Goal: Task Accomplishment & Management: Manage account settings

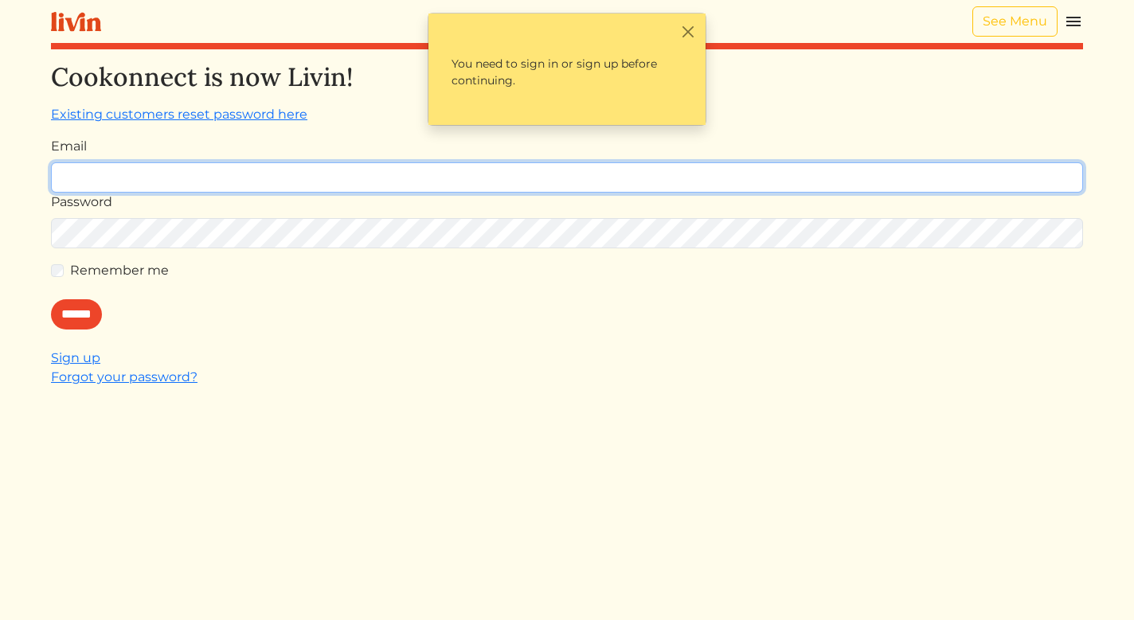
type input "**********"
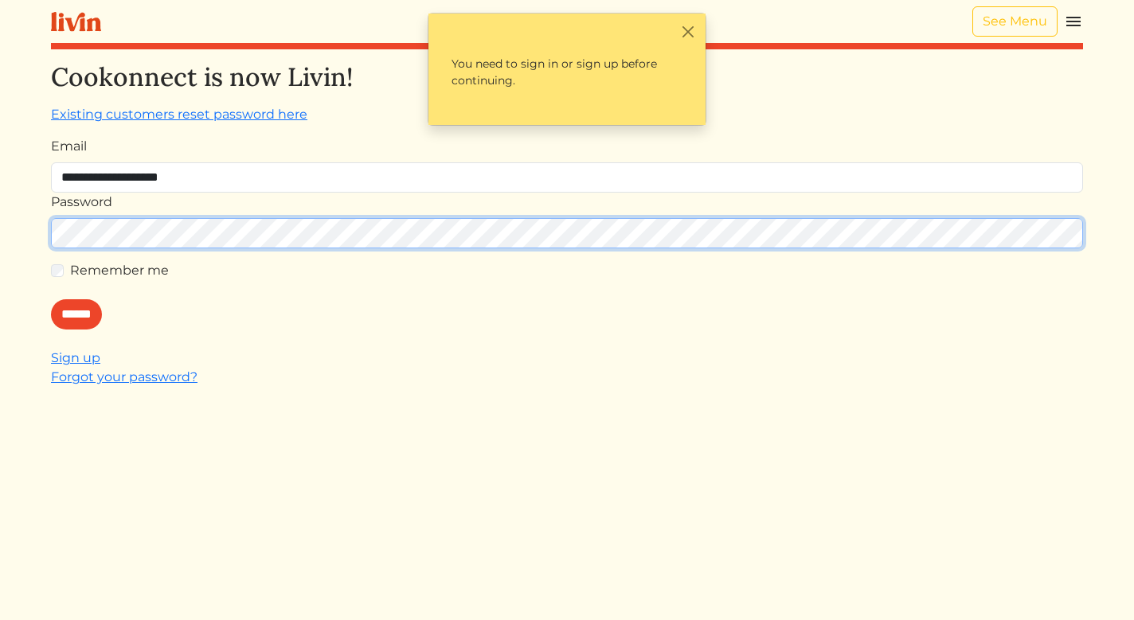
click at [80, 314] on input "******" at bounding box center [76, 314] width 51 height 30
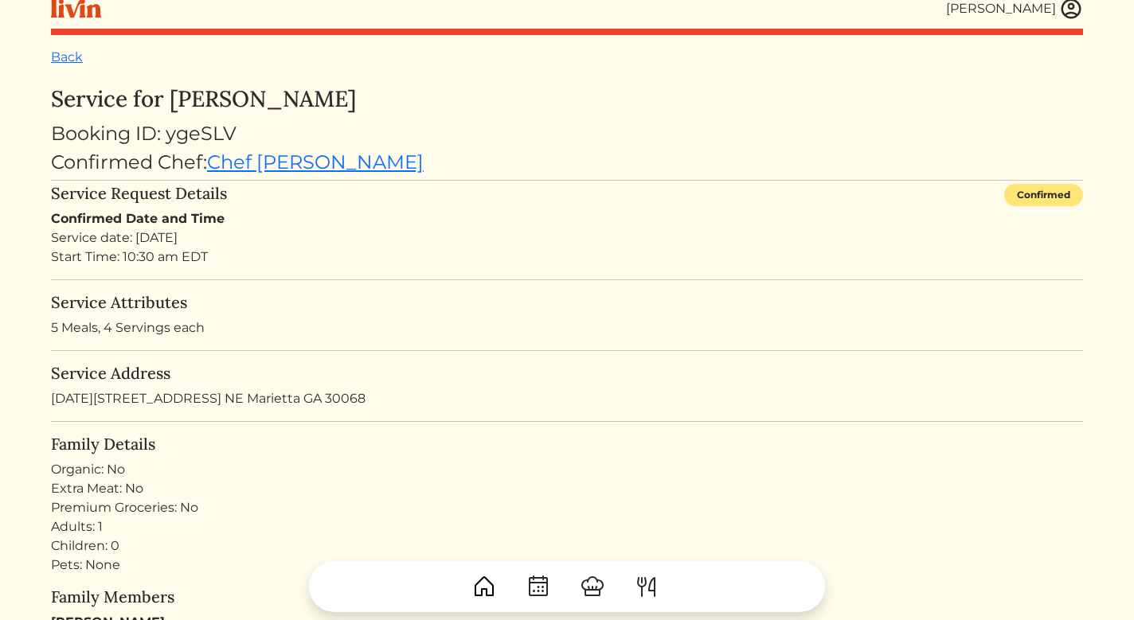
scroll to position [22, 0]
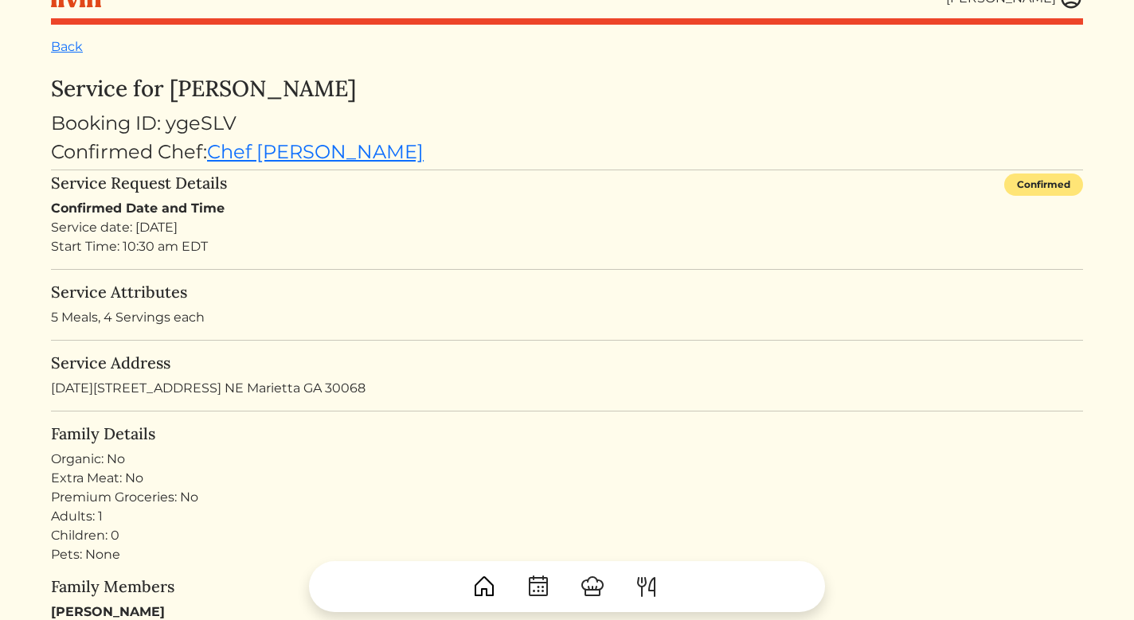
click at [650, 580] on img at bounding box center [646, 586] width 25 height 25
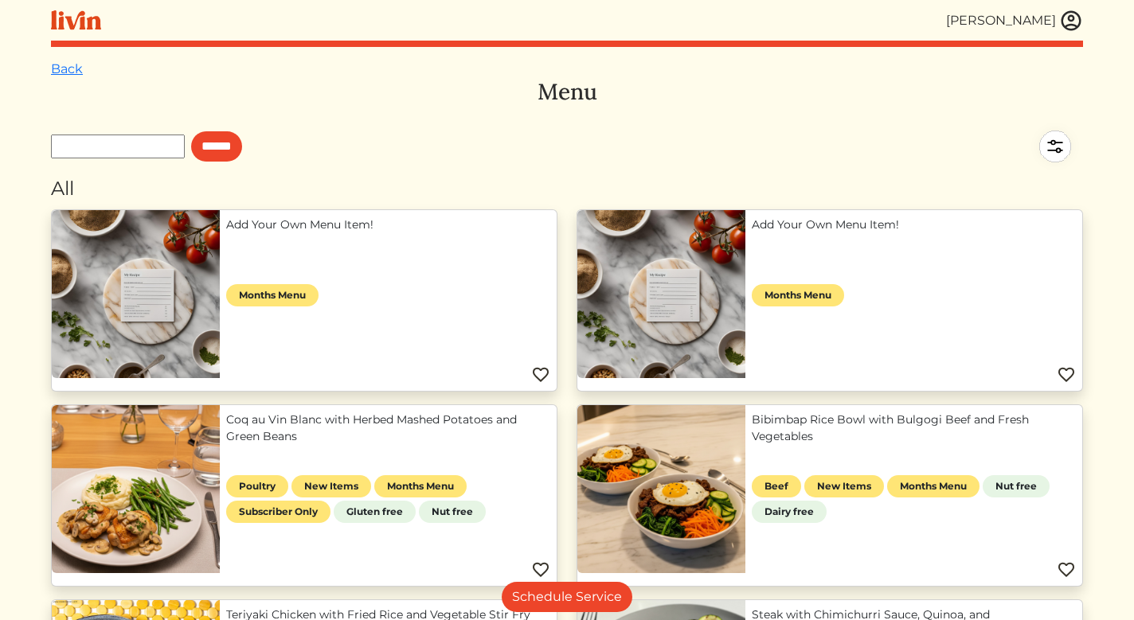
click at [998, 25] on div "[PERSON_NAME]" at bounding box center [1001, 20] width 110 height 19
click at [1072, 24] on img at bounding box center [1071, 21] width 24 height 24
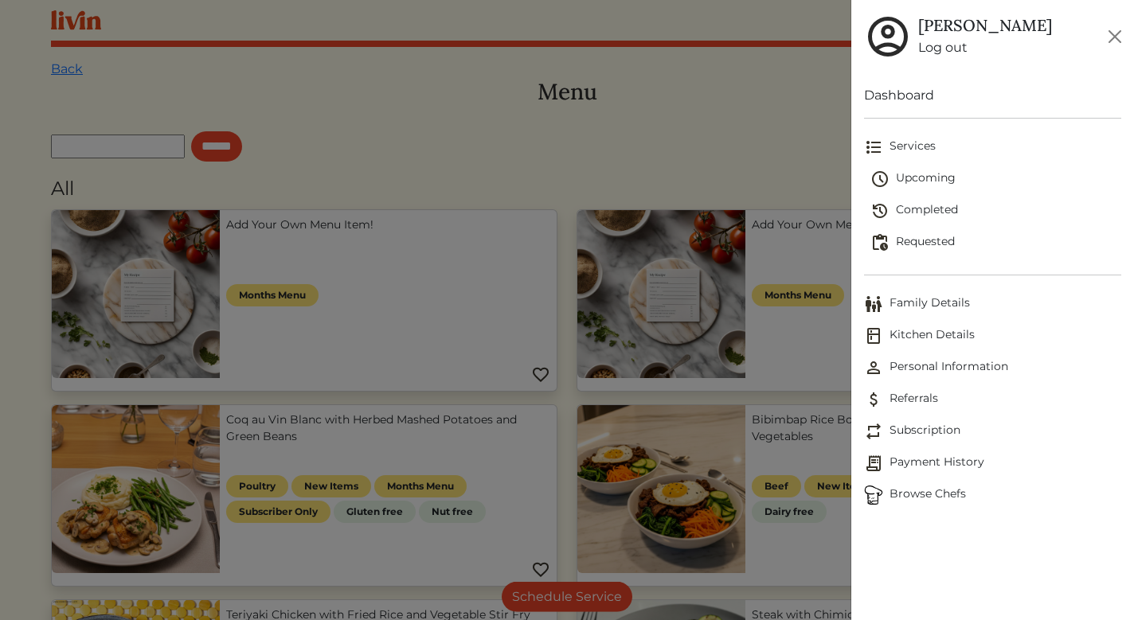
click at [925, 177] on span "Upcoming" at bounding box center [995, 179] width 251 height 19
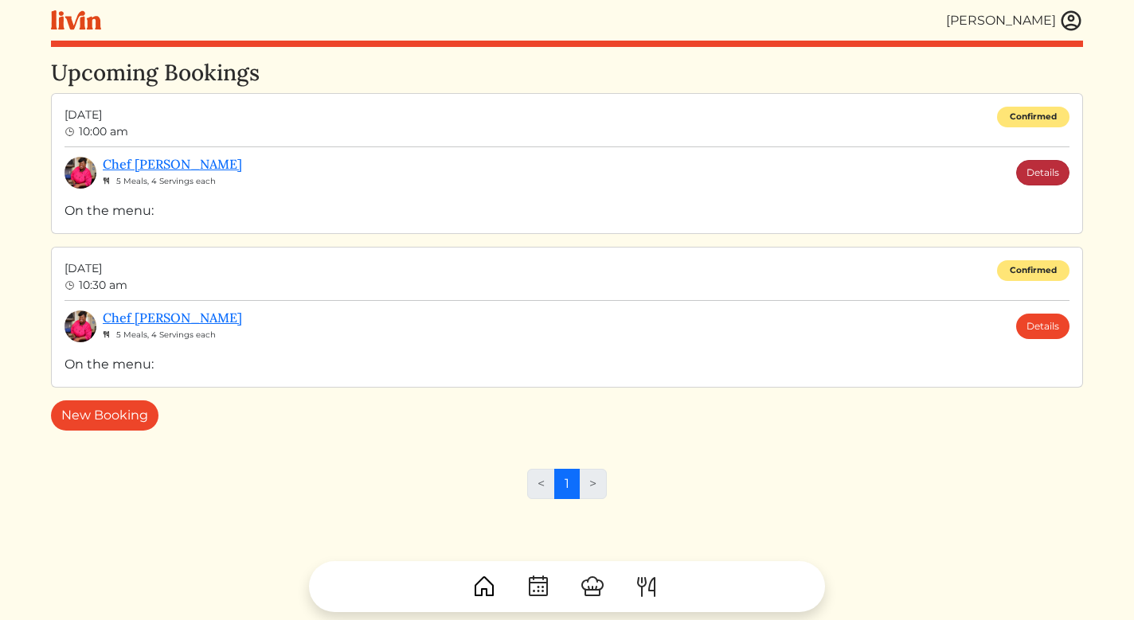
click at [1044, 170] on link "Details" at bounding box center [1042, 172] width 53 height 25
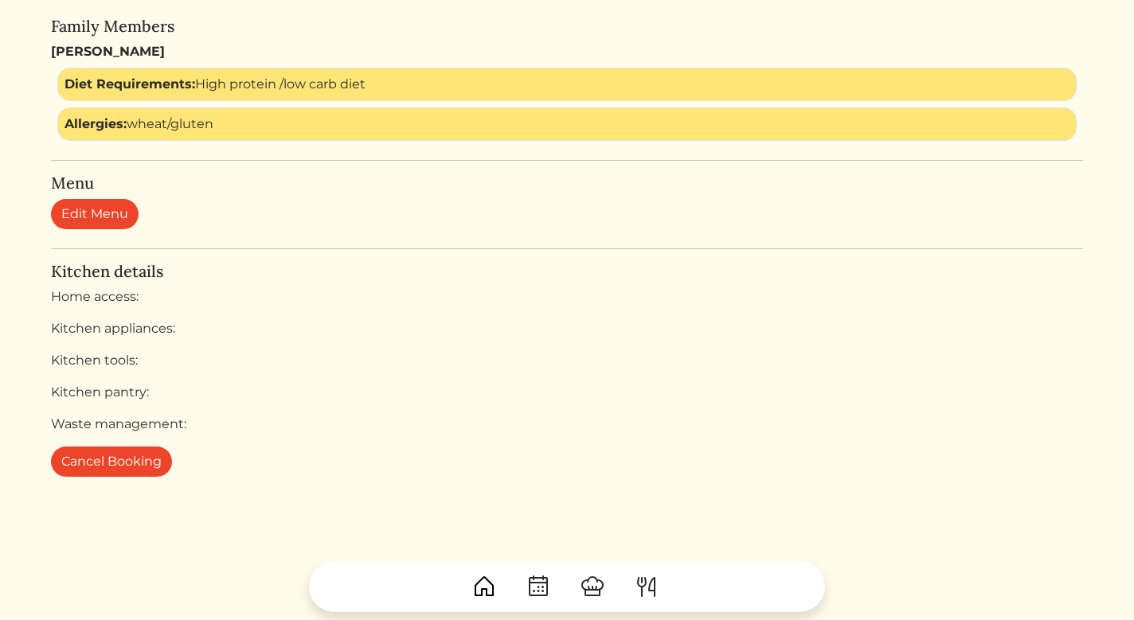
scroll to position [584, 0]
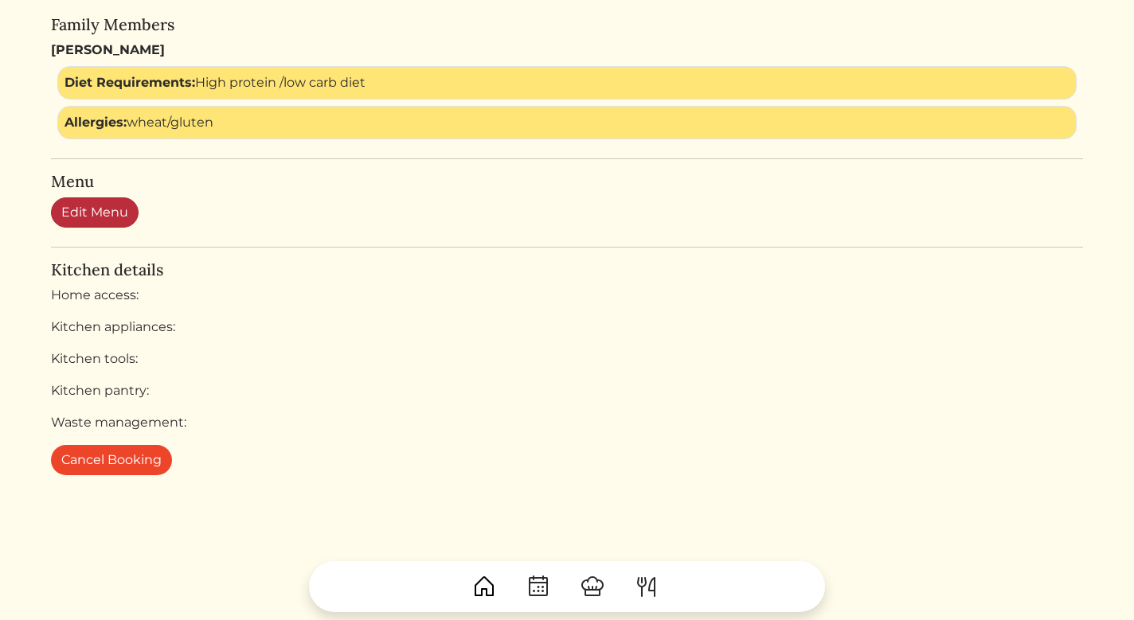
click at [111, 208] on link "Edit Menu" at bounding box center [95, 212] width 88 height 30
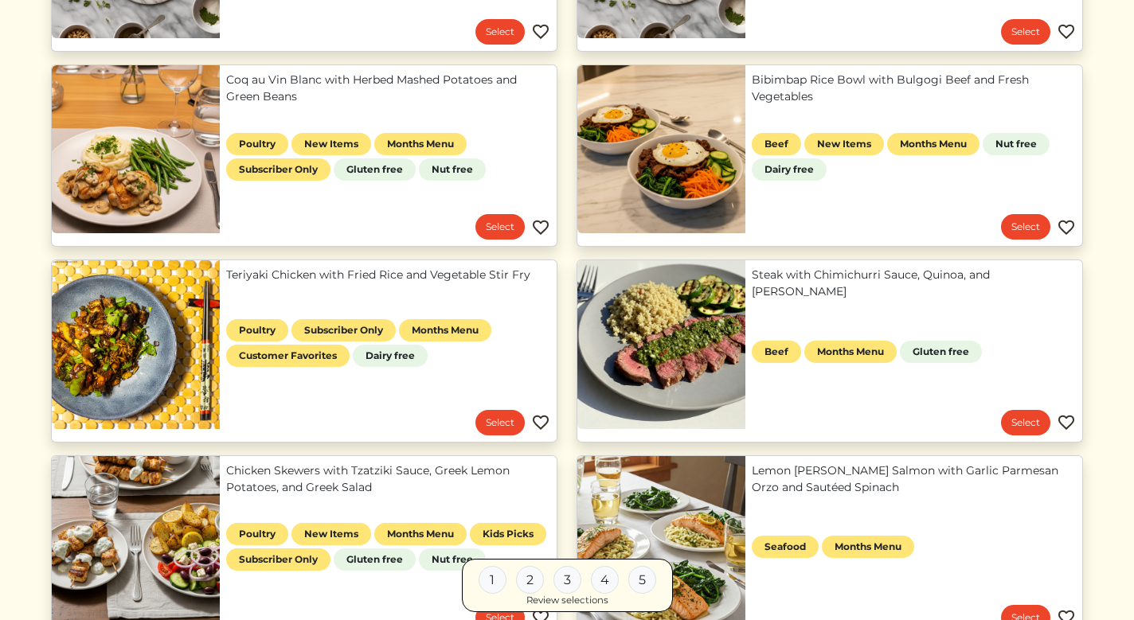
scroll to position [399, 0]
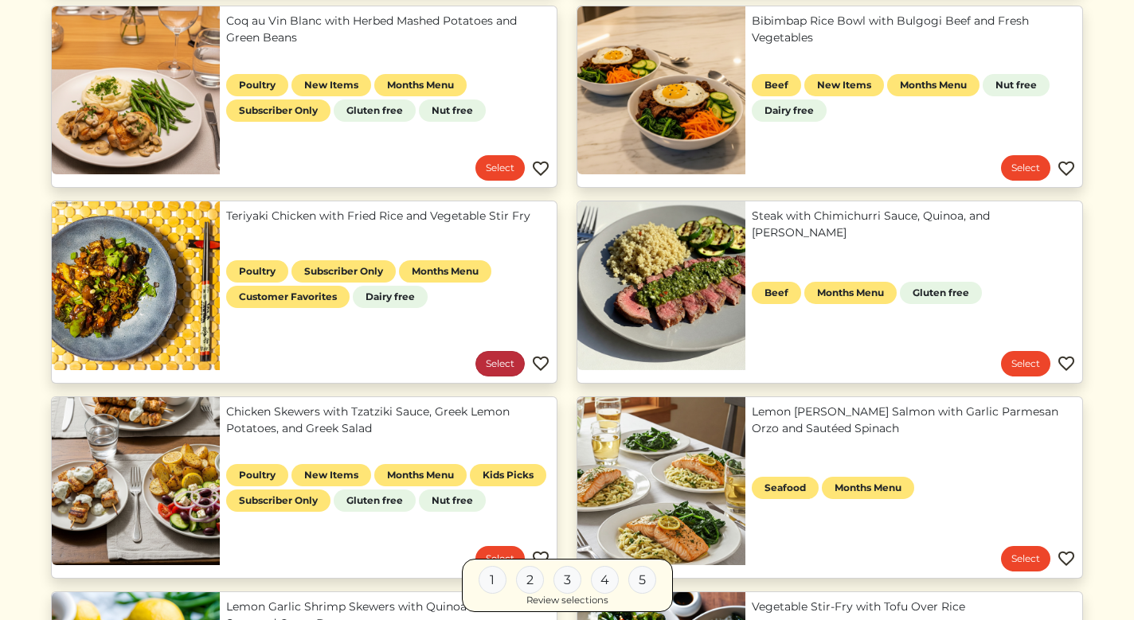
click at [505, 363] on link "Select" at bounding box center [499, 363] width 49 height 25
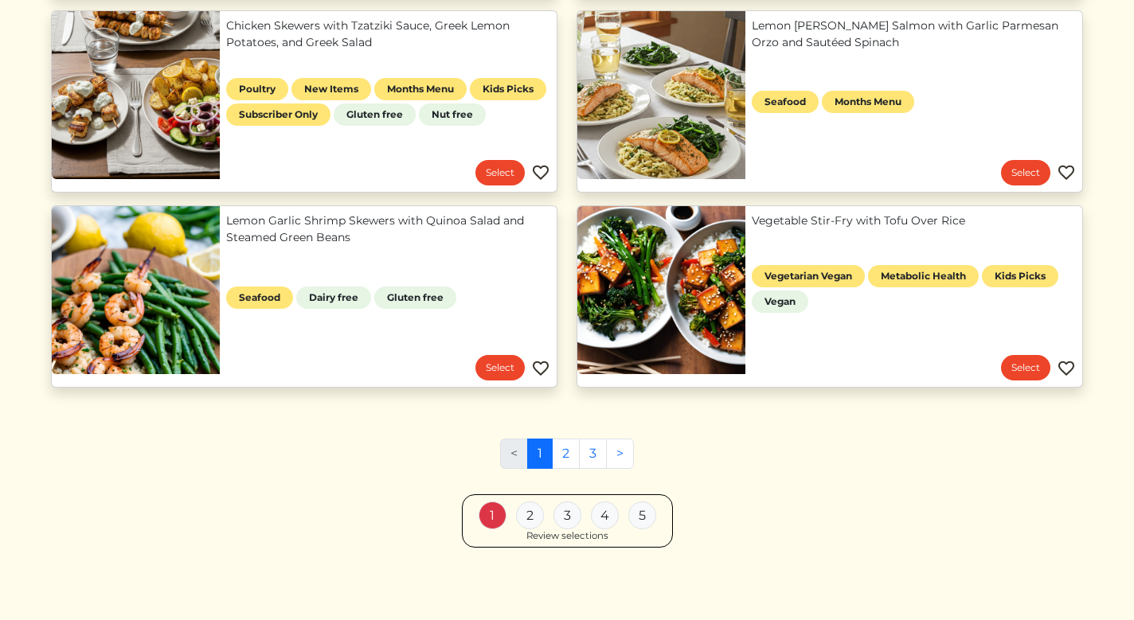
scroll to position [784, 0]
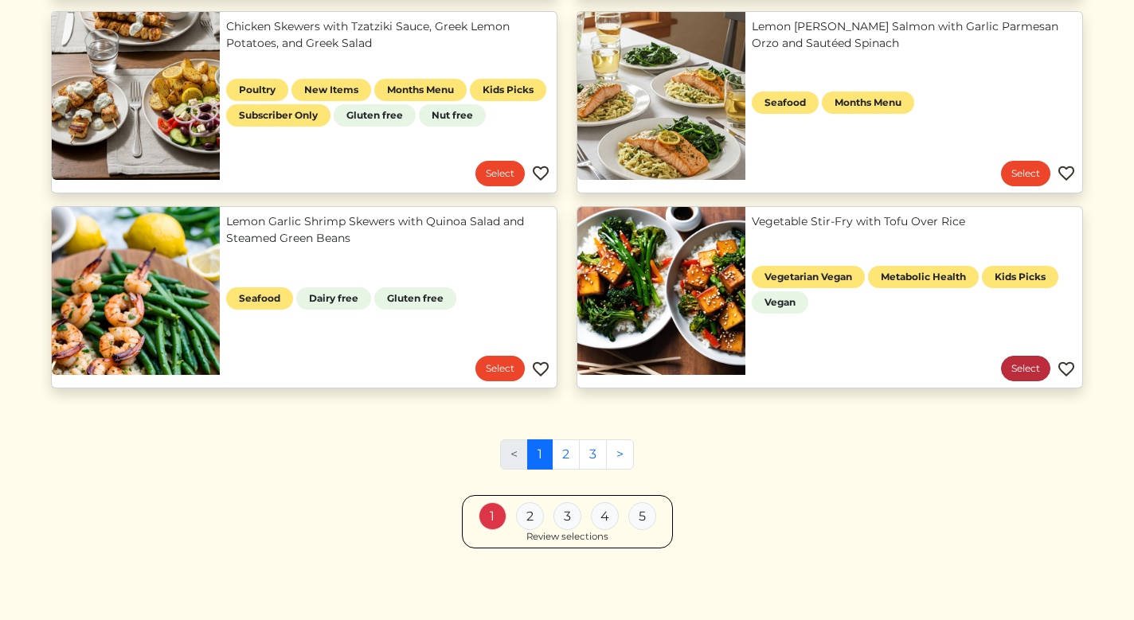
click at [1024, 369] on link "Select" at bounding box center [1025, 368] width 49 height 25
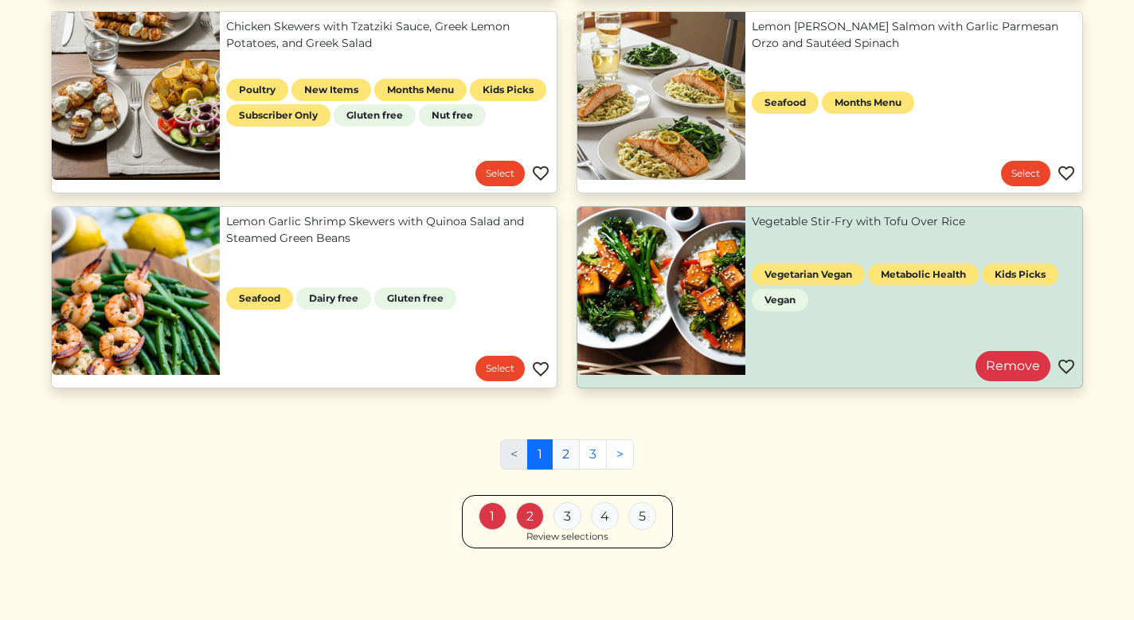
click at [564, 445] on link "2" at bounding box center [566, 454] width 28 height 30
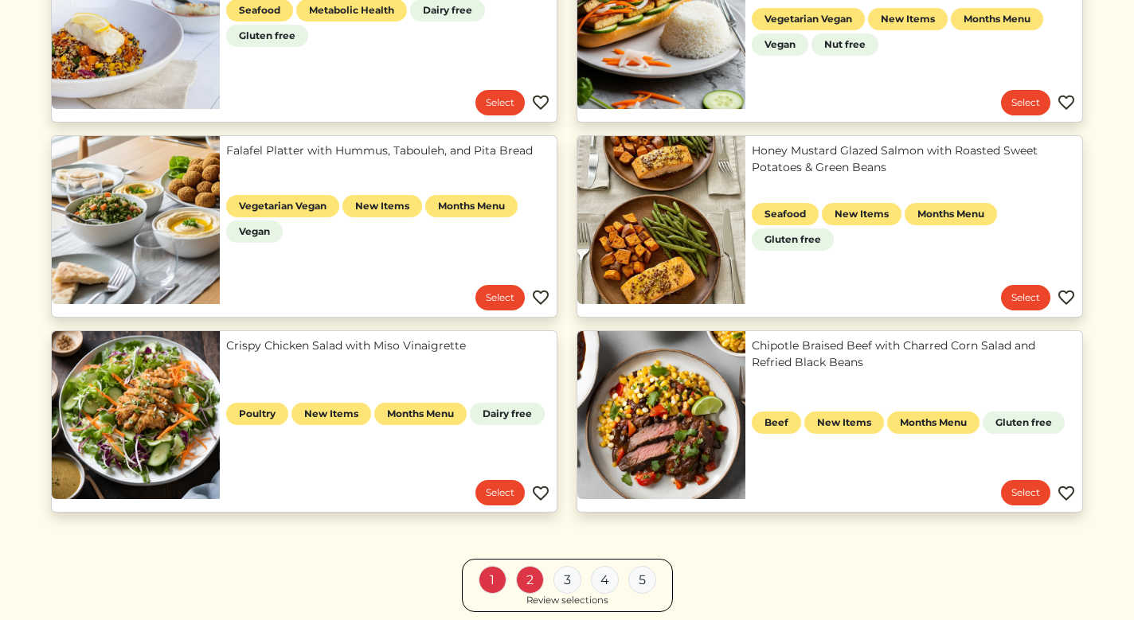
scroll to position [1247, 0]
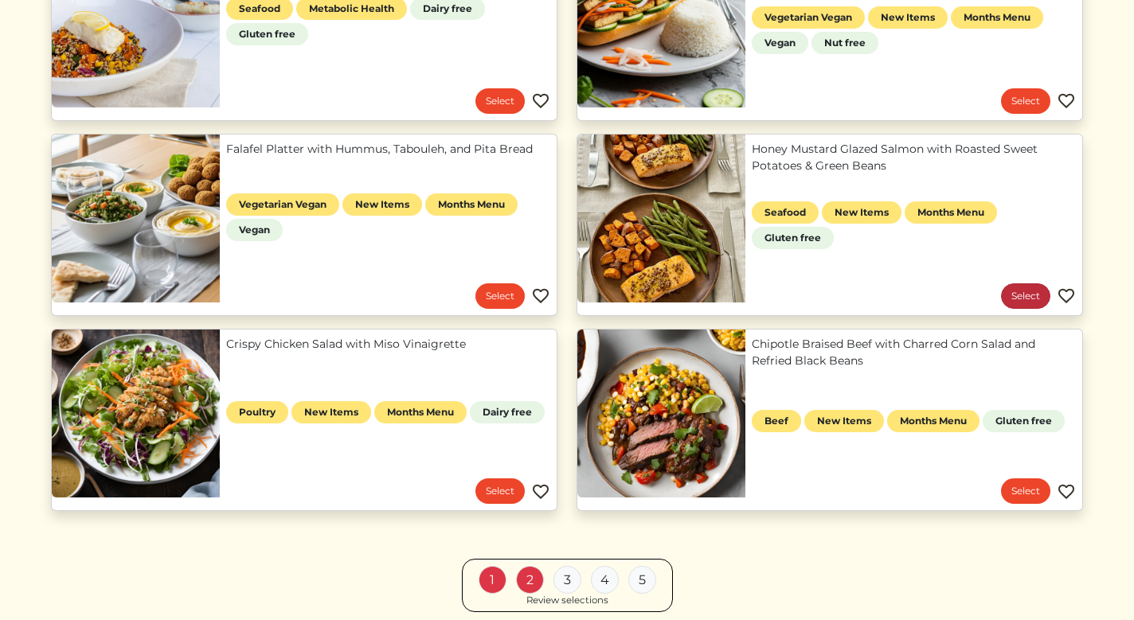
click at [1019, 299] on link "Select" at bounding box center [1025, 295] width 49 height 25
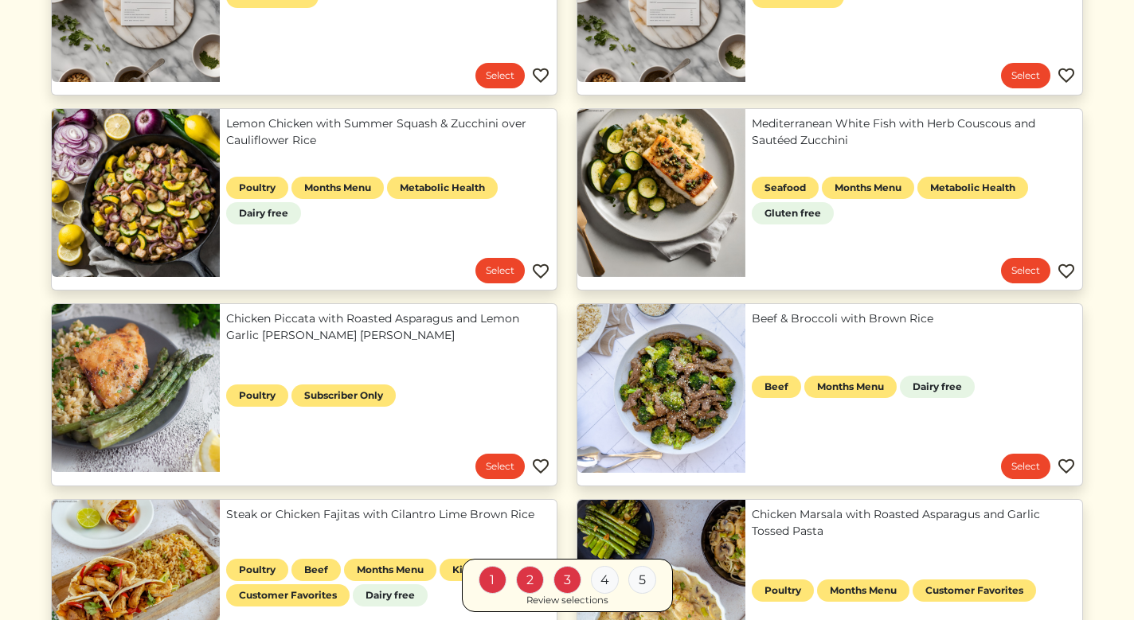
scroll to position [296, 0]
click at [1019, 462] on link "Select" at bounding box center [1025, 466] width 49 height 25
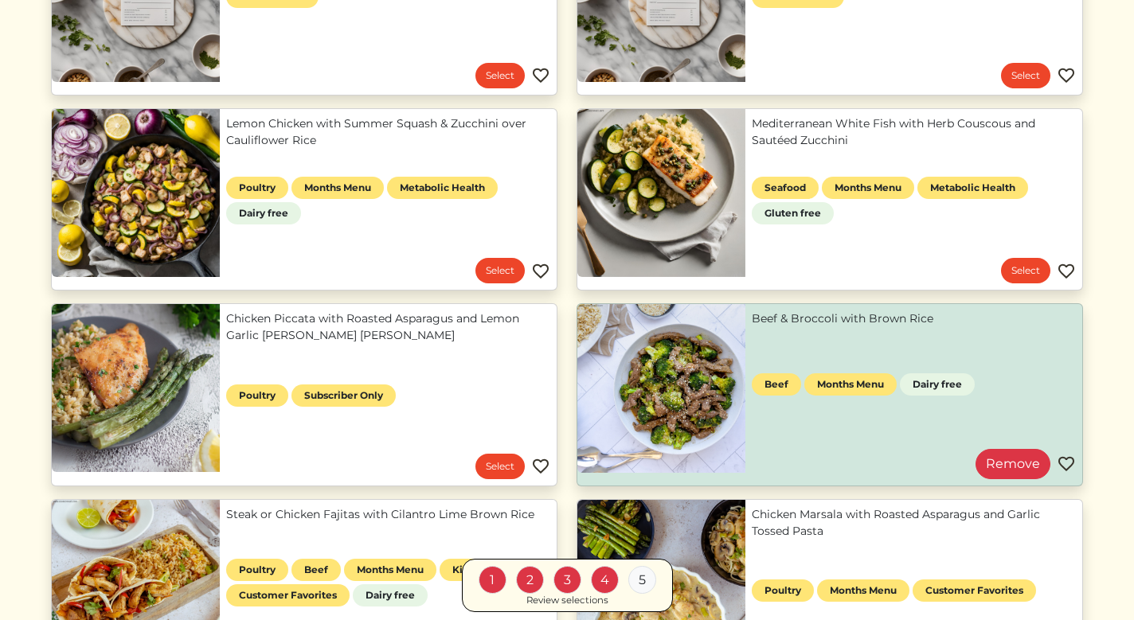
click at [643, 581] on div "5" at bounding box center [642, 580] width 28 height 28
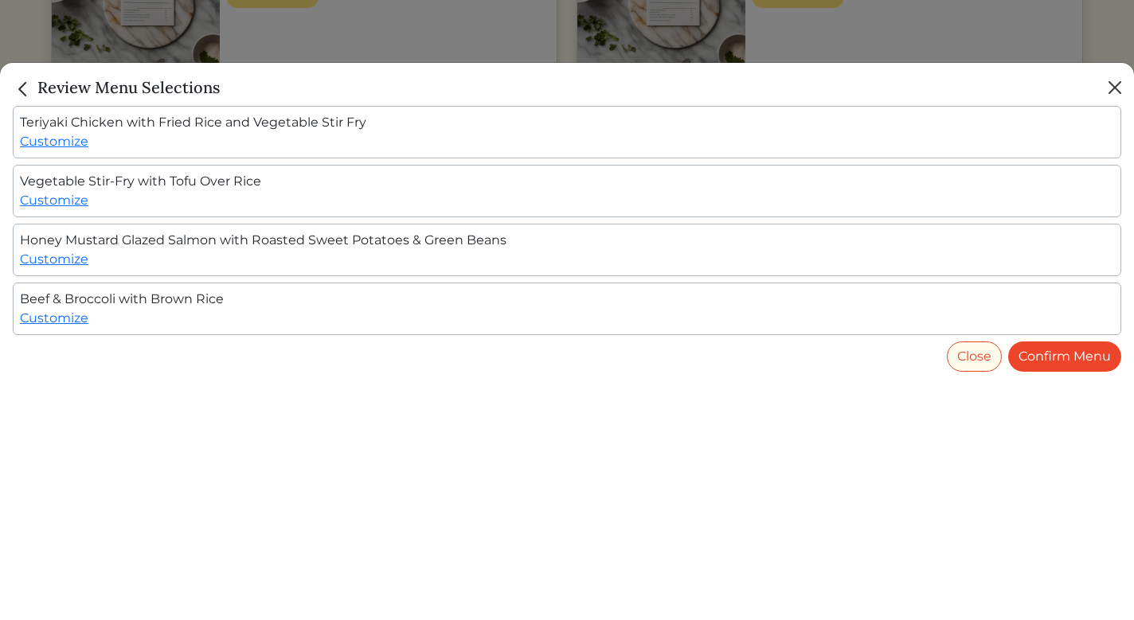
click at [1114, 87] on button "Close" at bounding box center [1114, 87] width 25 height 25
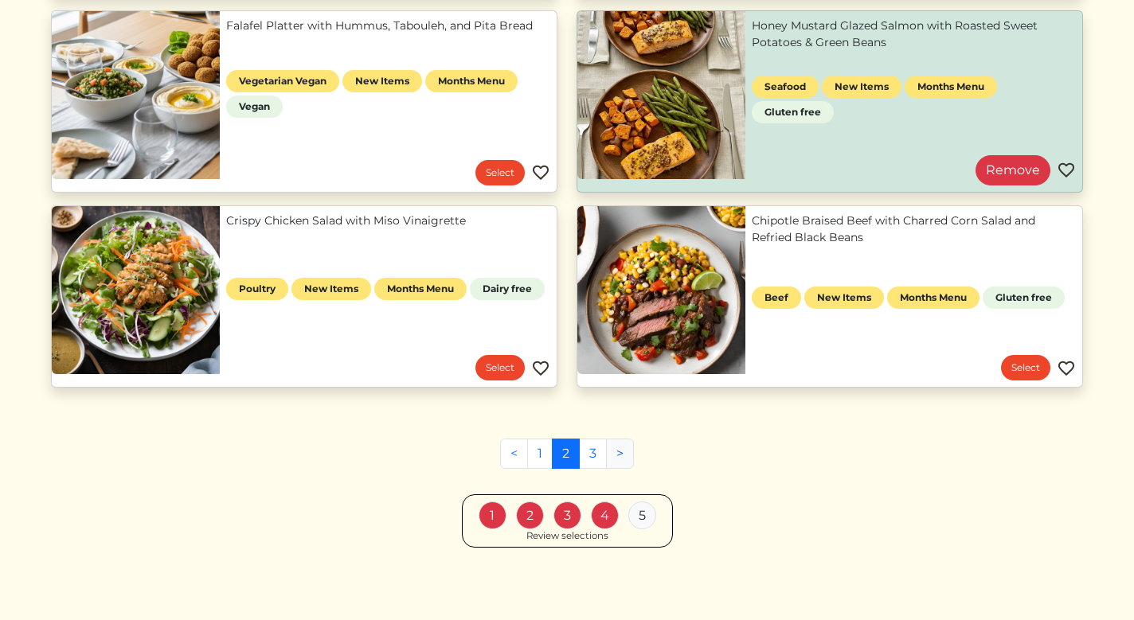
scroll to position [1370, 0]
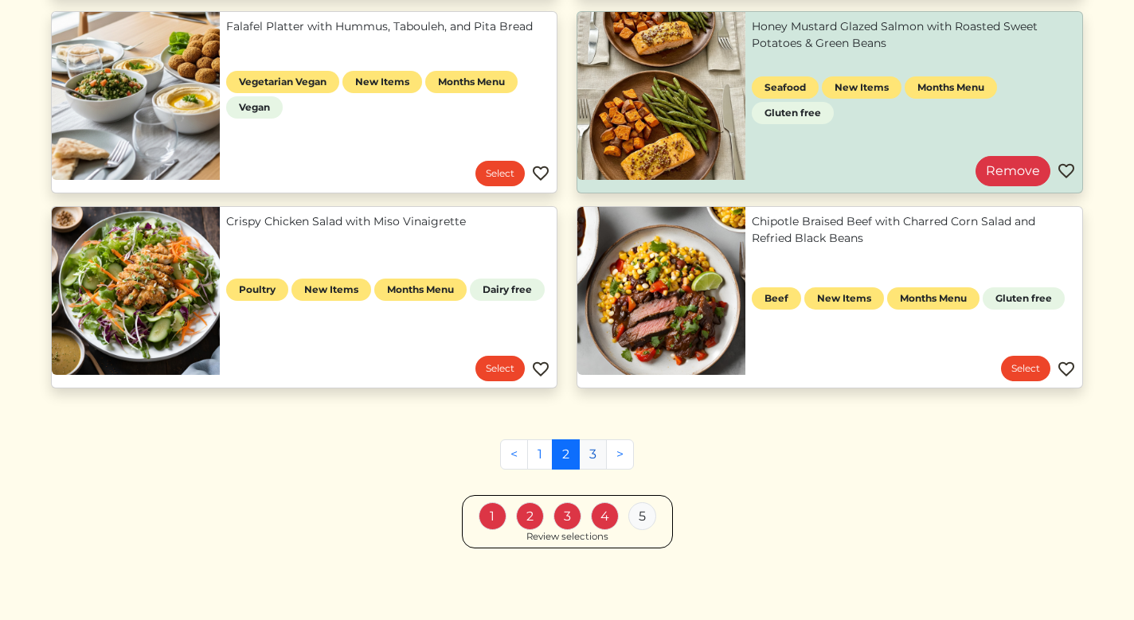
click at [597, 454] on link "3" at bounding box center [593, 454] width 28 height 30
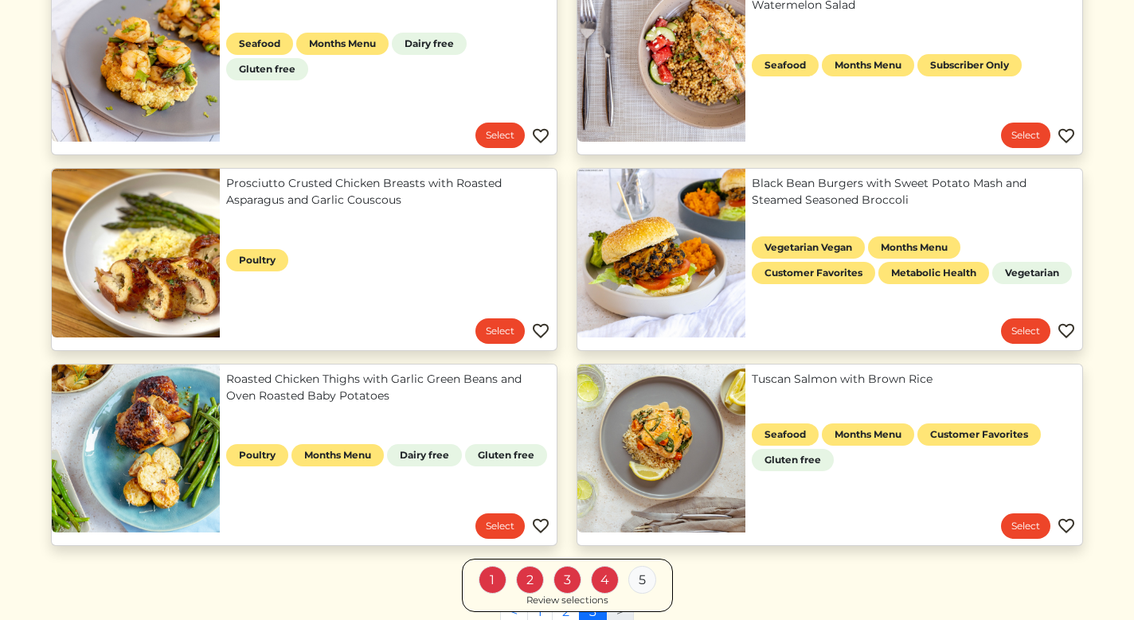
scroll to position [1020, 0]
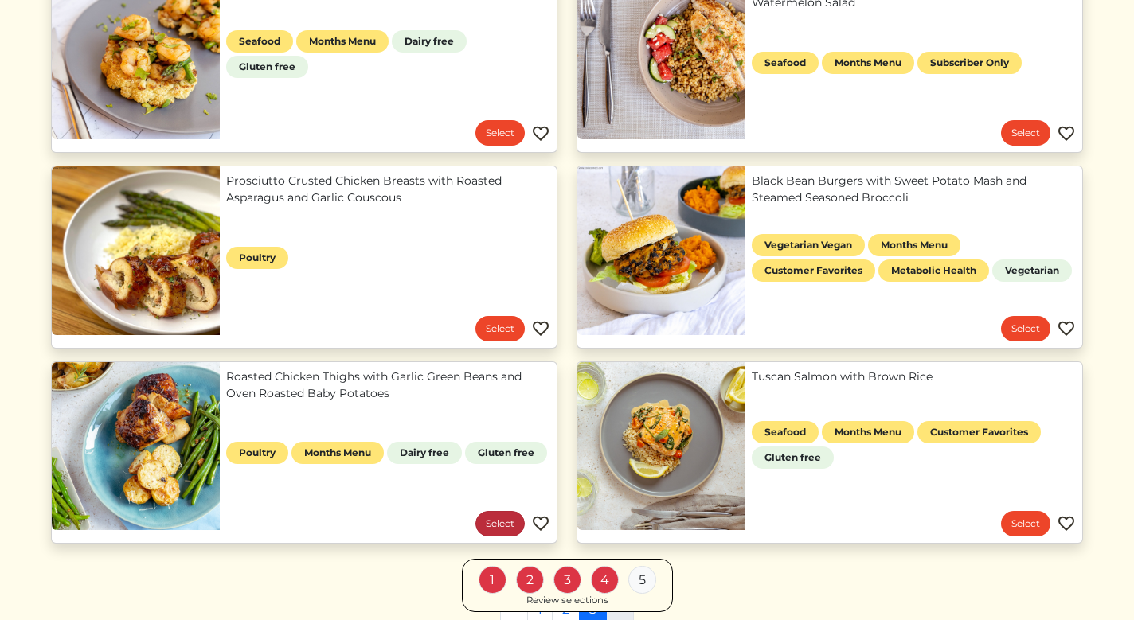
click at [503, 517] on link "Select" at bounding box center [499, 523] width 49 height 25
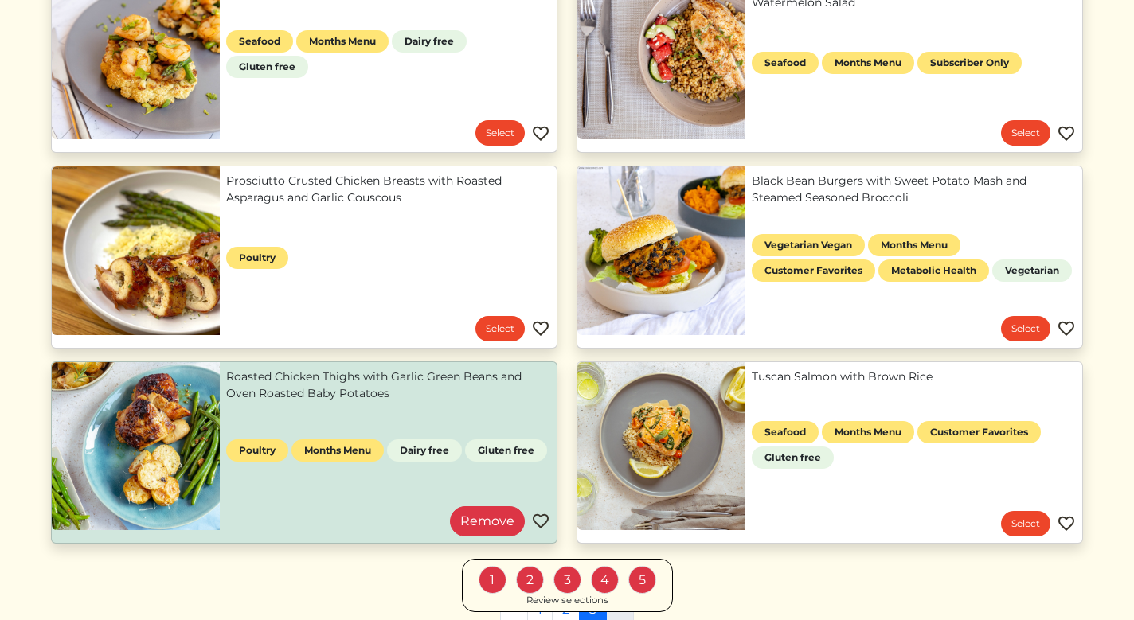
click at [553, 599] on div "Review selections" at bounding box center [567, 601] width 82 height 14
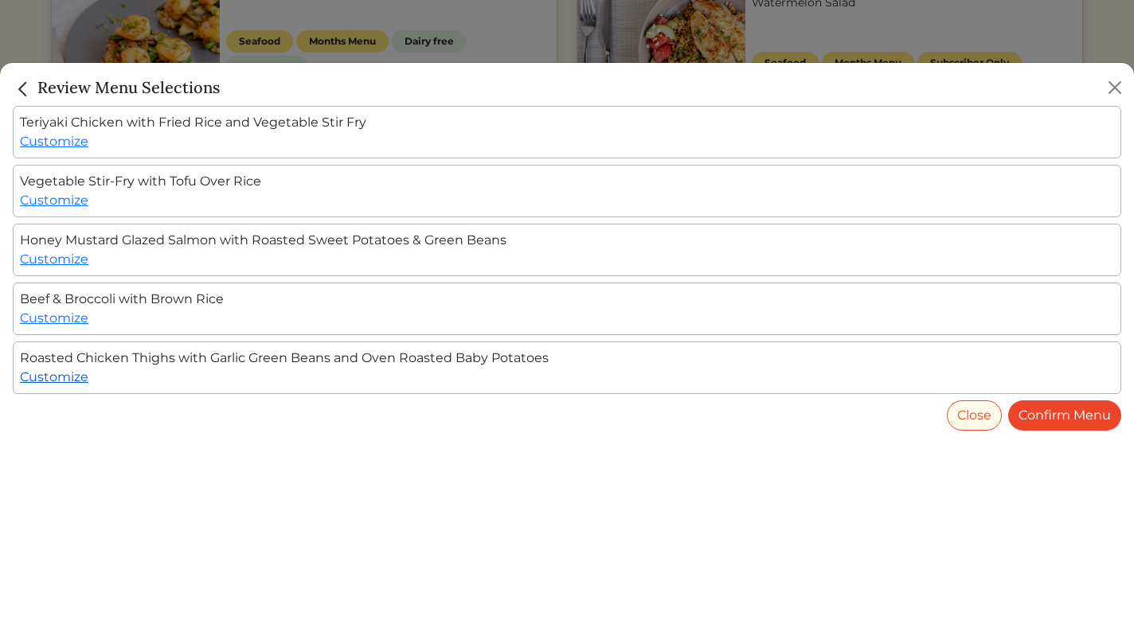
click at [68, 378] on link "Customize" at bounding box center [54, 376] width 68 height 15
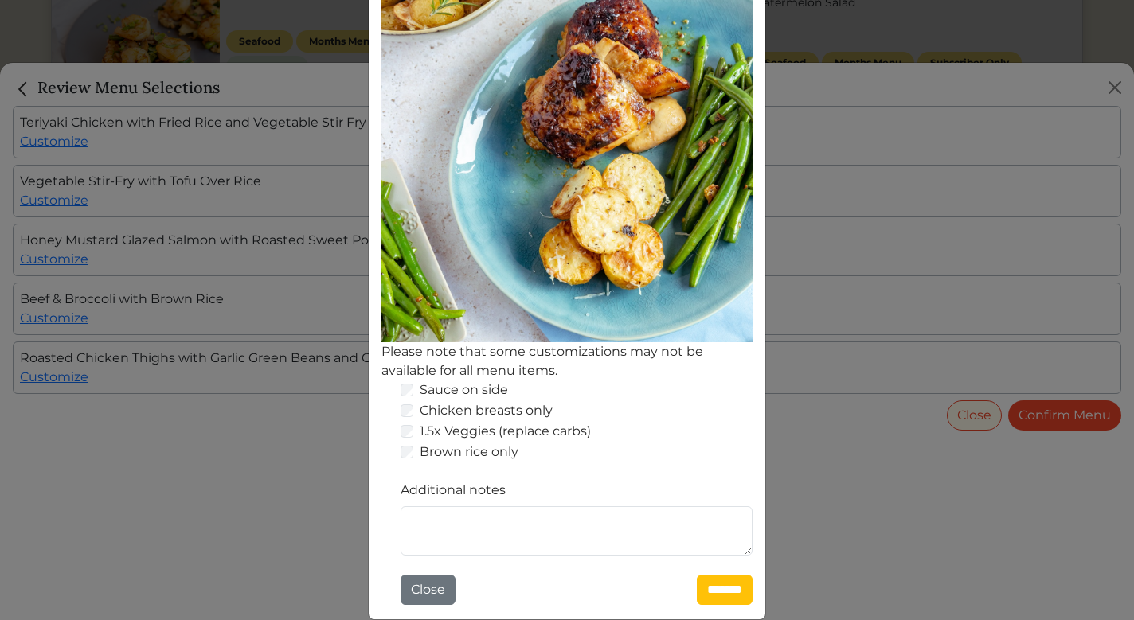
scroll to position [228, 0]
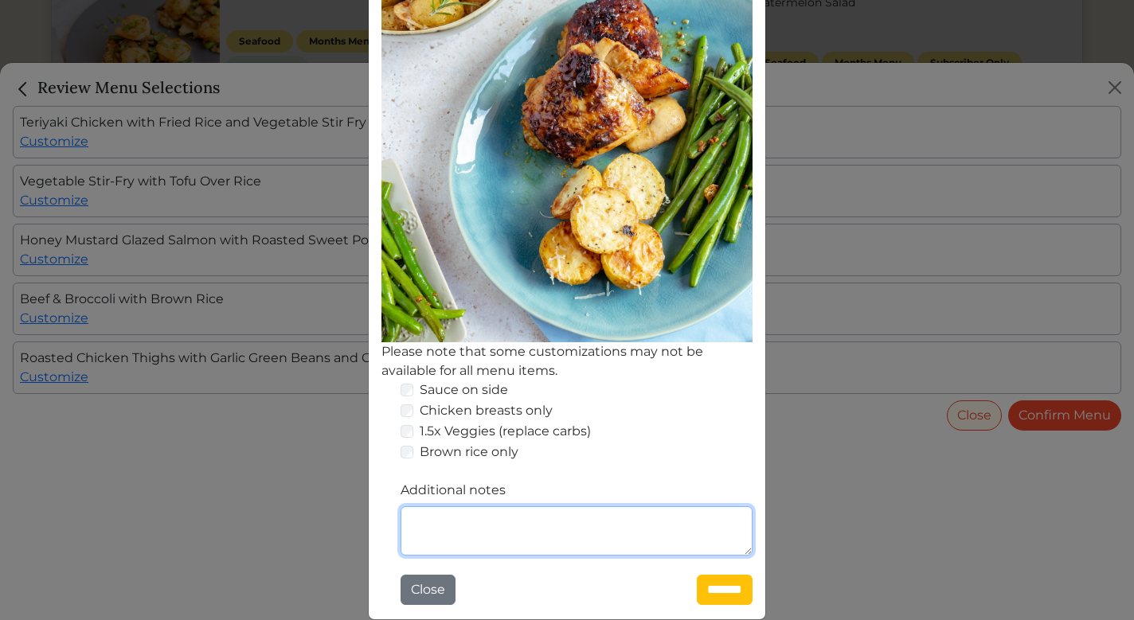
click at [478, 527] on textarea "Additional notes" at bounding box center [576, 530] width 352 height 49
type textarea "**********"
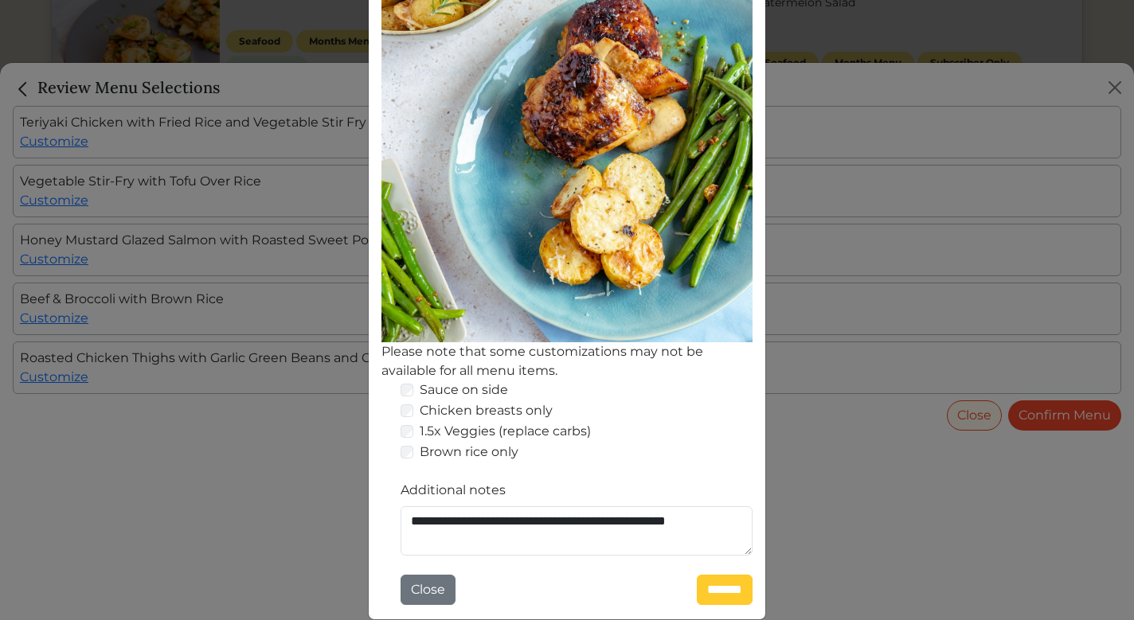
click at [707, 592] on input "*******" at bounding box center [725, 590] width 56 height 30
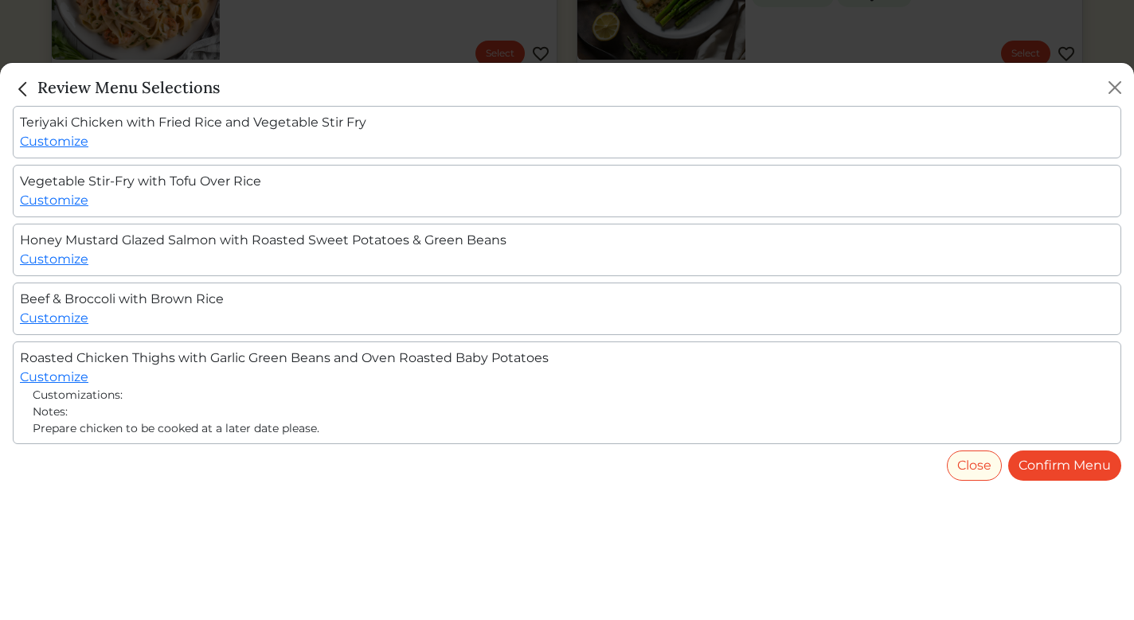
scroll to position [1020, 0]
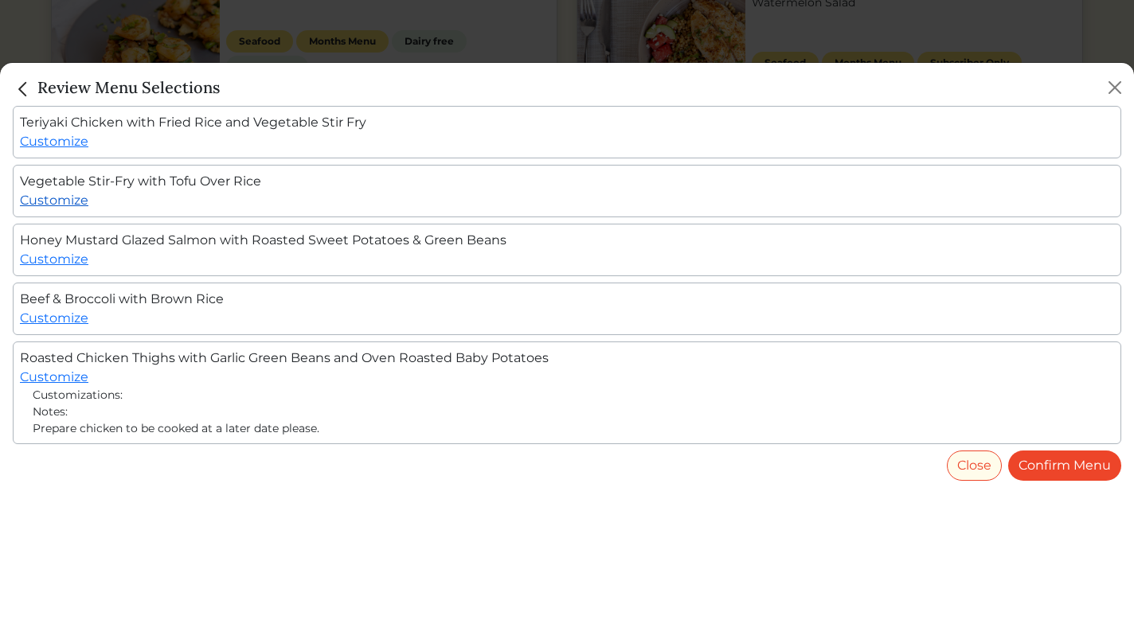
click at [73, 198] on link "Customize" at bounding box center [54, 200] width 68 height 15
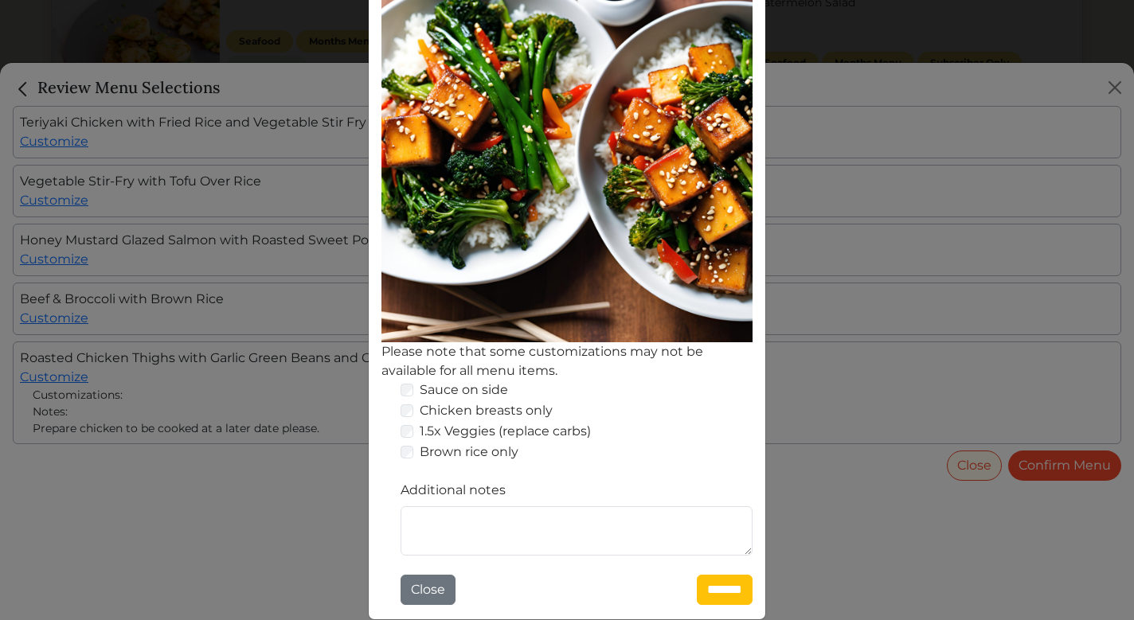
scroll to position [228, 0]
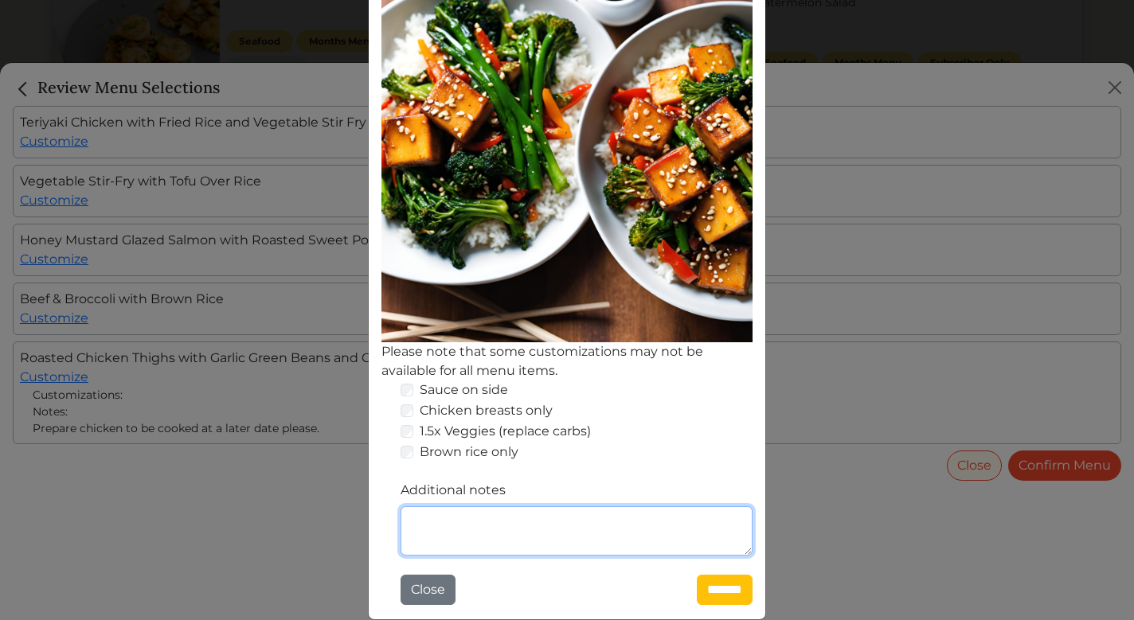
click at [443, 533] on textarea "Additional notes" at bounding box center [576, 530] width 352 height 49
type textarea "**********"
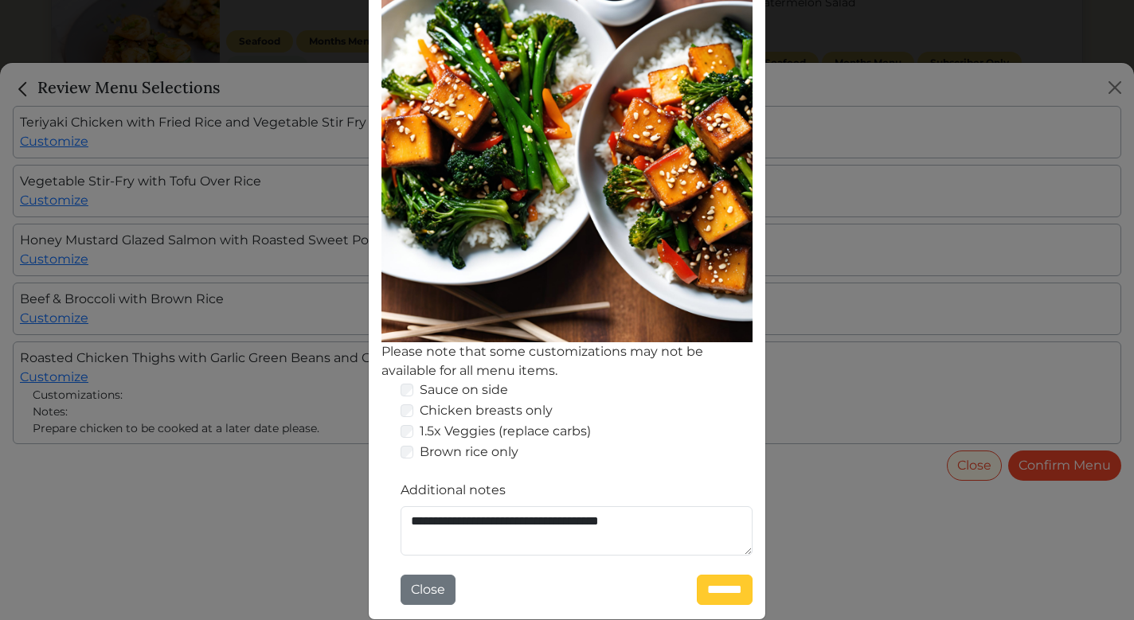
click at [733, 591] on input "*******" at bounding box center [725, 590] width 56 height 30
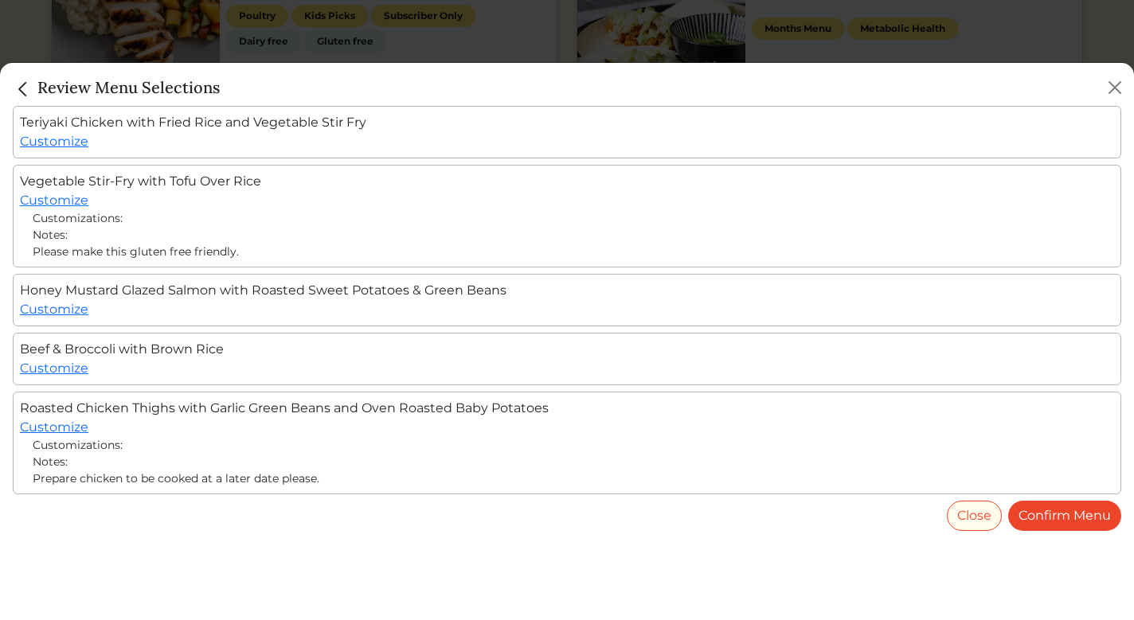
scroll to position [1020, 0]
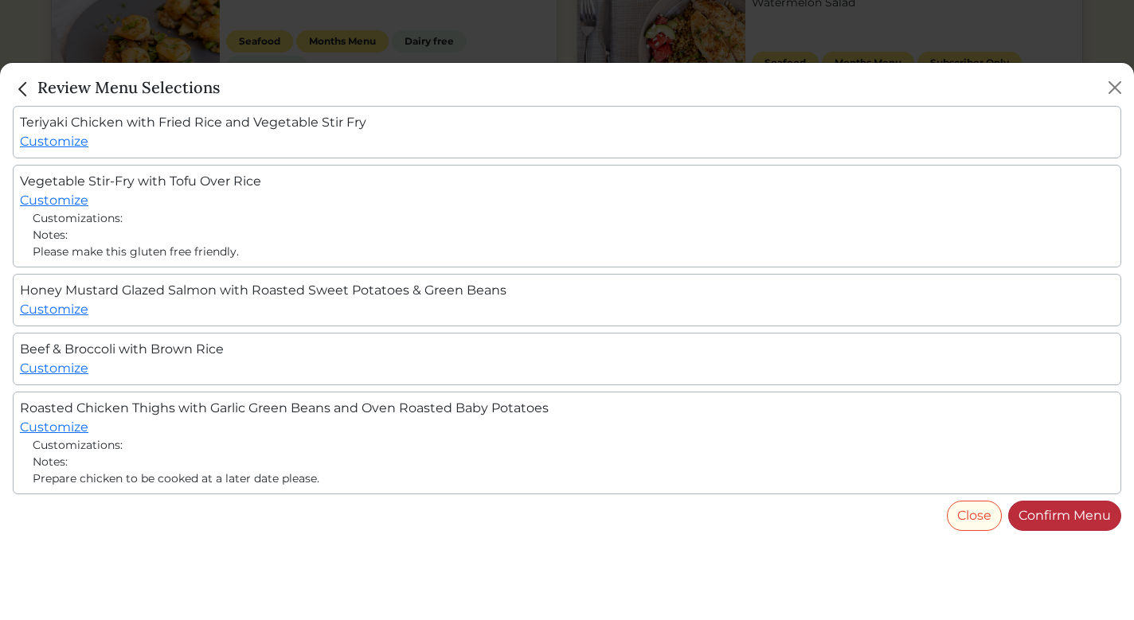
click at [1087, 515] on link "Confirm Menu" at bounding box center [1064, 516] width 113 height 30
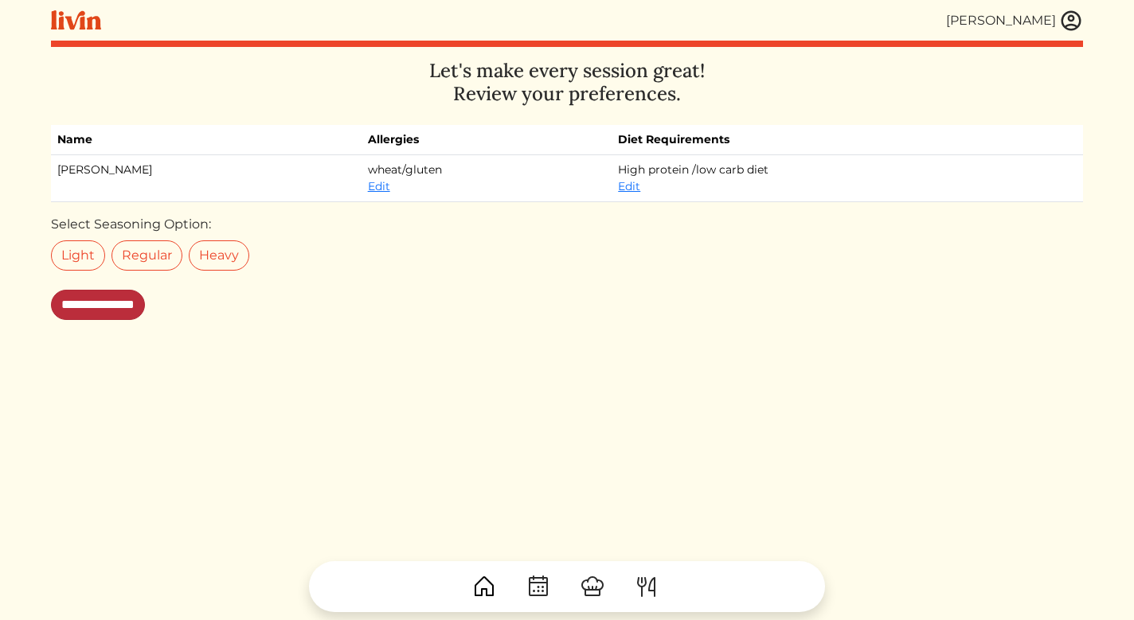
click at [119, 311] on input "**********" at bounding box center [98, 305] width 94 height 30
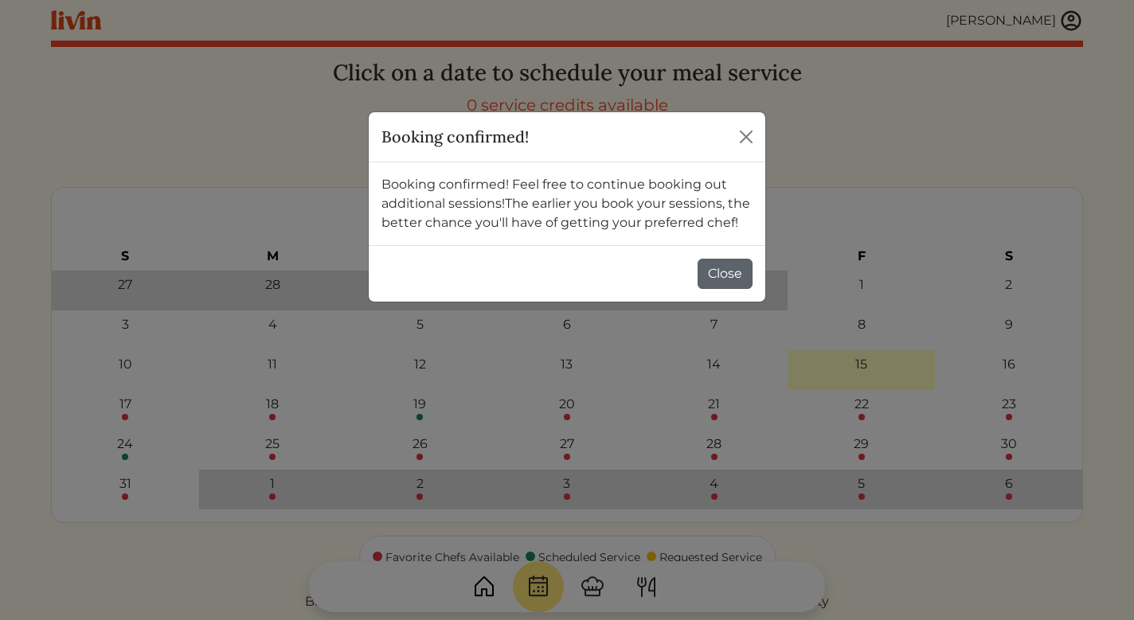
click at [732, 271] on button "Close" at bounding box center [724, 274] width 55 height 30
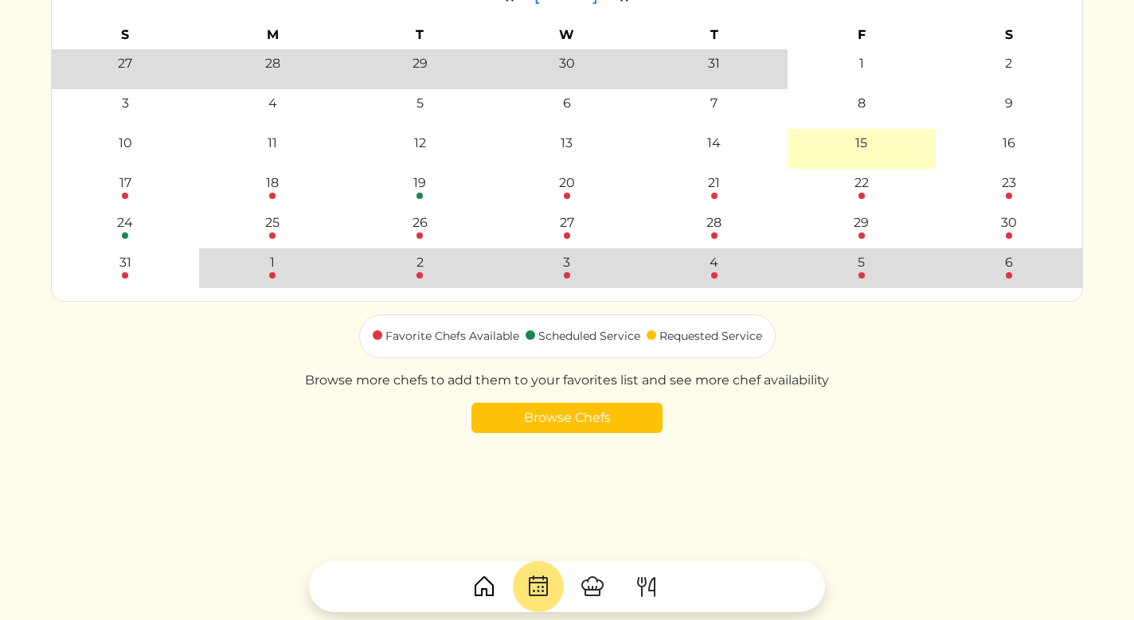
scroll to position [220, 0]
